Goal: Use online tool/utility: Use online tool/utility

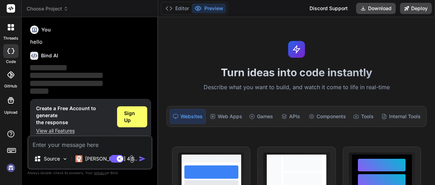
scroll to position [8, 0]
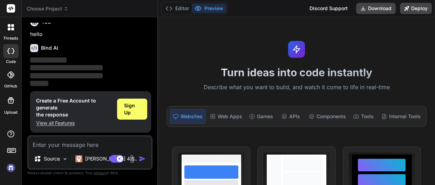
click at [81, 142] on textarea at bounding box center [89, 143] width 123 height 13
click at [56, 160] on p "Source" at bounding box center [52, 159] width 16 height 7
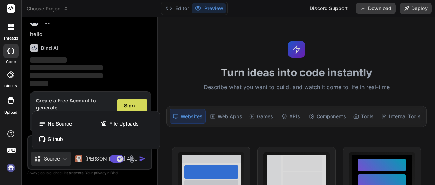
click at [61, 158] on div at bounding box center [217, 92] width 435 height 185
type textarea "x"
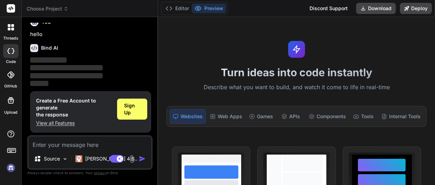
click at [70, 141] on textarea at bounding box center [89, 143] width 123 height 13
click at [108, 146] on textarea at bounding box center [89, 143] width 123 height 13
paste textarea "Write a complete parameterless (no parameter) Python function that would allow …"
type textarea "Write a complete parameterless (no parameter) Python function that would allow …"
type textarea "x"
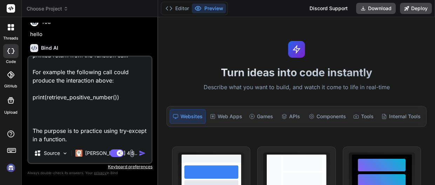
scroll to position [0, 0]
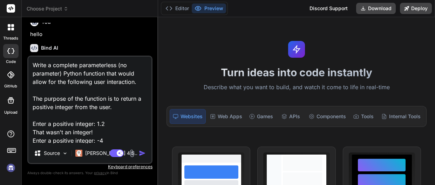
type textarea "Write a complete parameterless (no parameter) Python function that would allow …"
click at [143, 153] on img "button" at bounding box center [142, 153] width 7 height 7
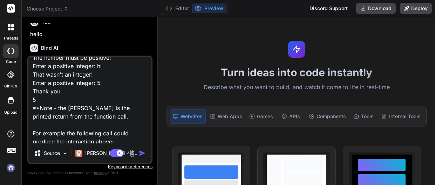
scroll to position [169, 0]
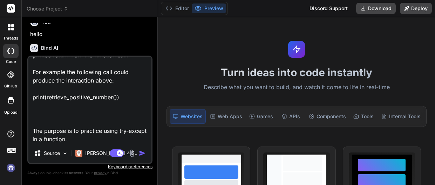
click at [142, 151] on img "button" at bounding box center [142, 153] width 7 height 7
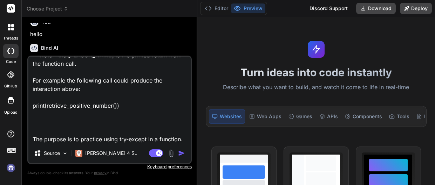
scroll to position [127, 0]
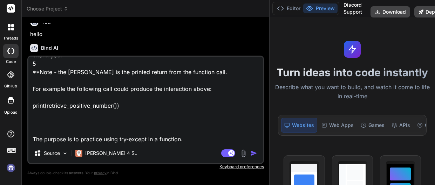
drag, startPoint x: 157, startPoint y: 36, endPoint x: 435, endPoint y: 42, distance: 277.4
click at [435, 42] on div "Choose Project Created with Pixso. Bind AI Web Search Created with Pixso. Code …" at bounding box center [228, 92] width 413 height 185
click at [285, 7] on button "Editor" at bounding box center [288, 9] width 29 height 10
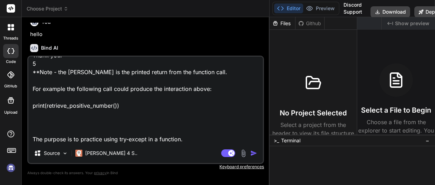
click at [253, 153] on img "button" at bounding box center [253, 153] width 7 height 7
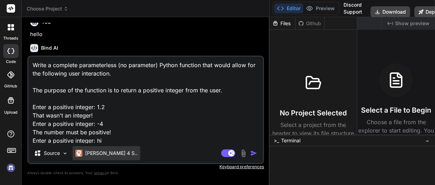
click at [82, 152] on img at bounding box center [78, 153] width 7 height 7
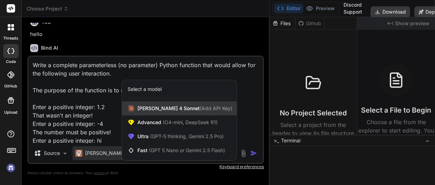
click at [184, 111] on span "[PERSON_NAME] 4 Sonnet (Add API Key)" at bounding box center [184, 108] width 95 height 7
type textarea "x"
